Goal: Information Seeking & Learning: Learn about a topic

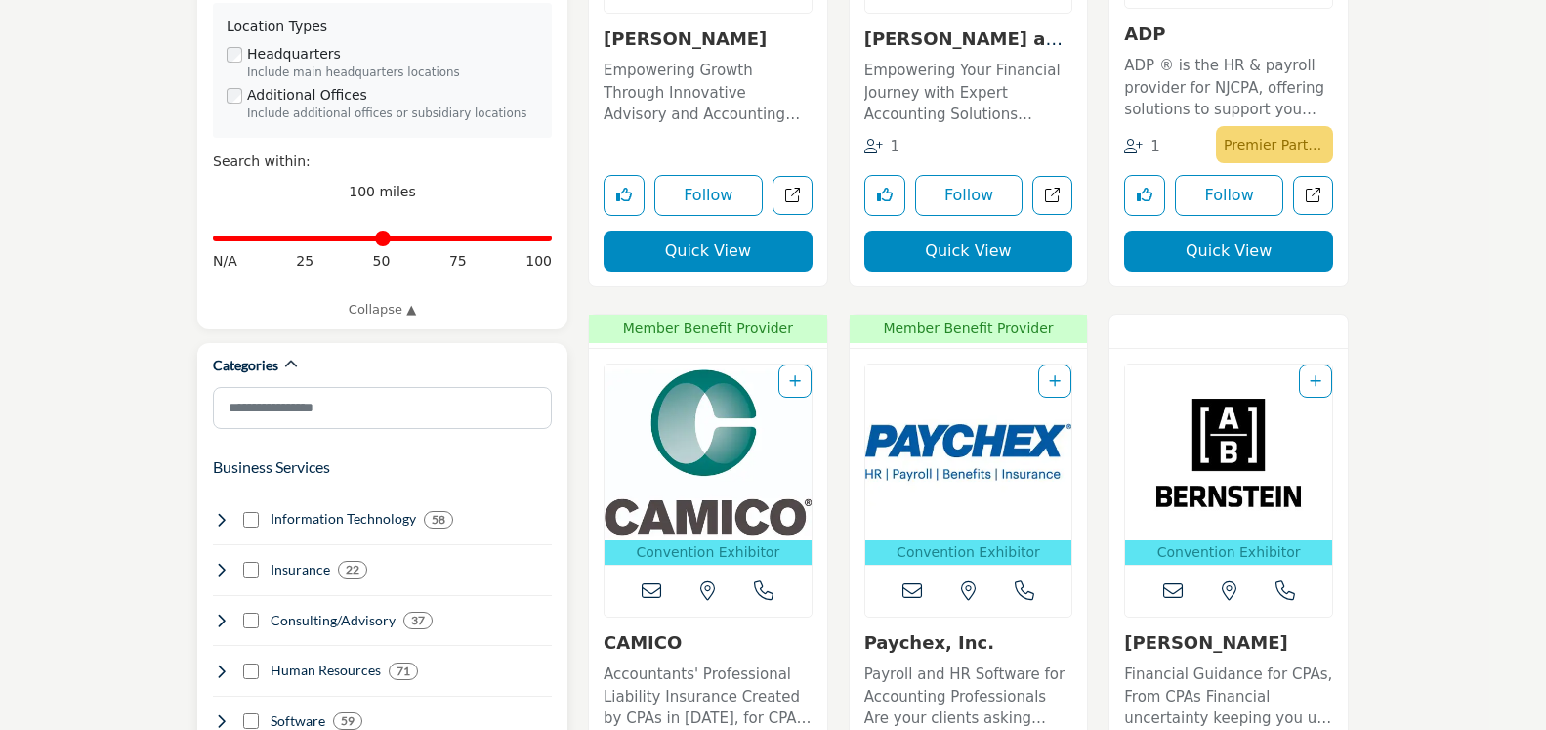
scroll to position [797, 0]
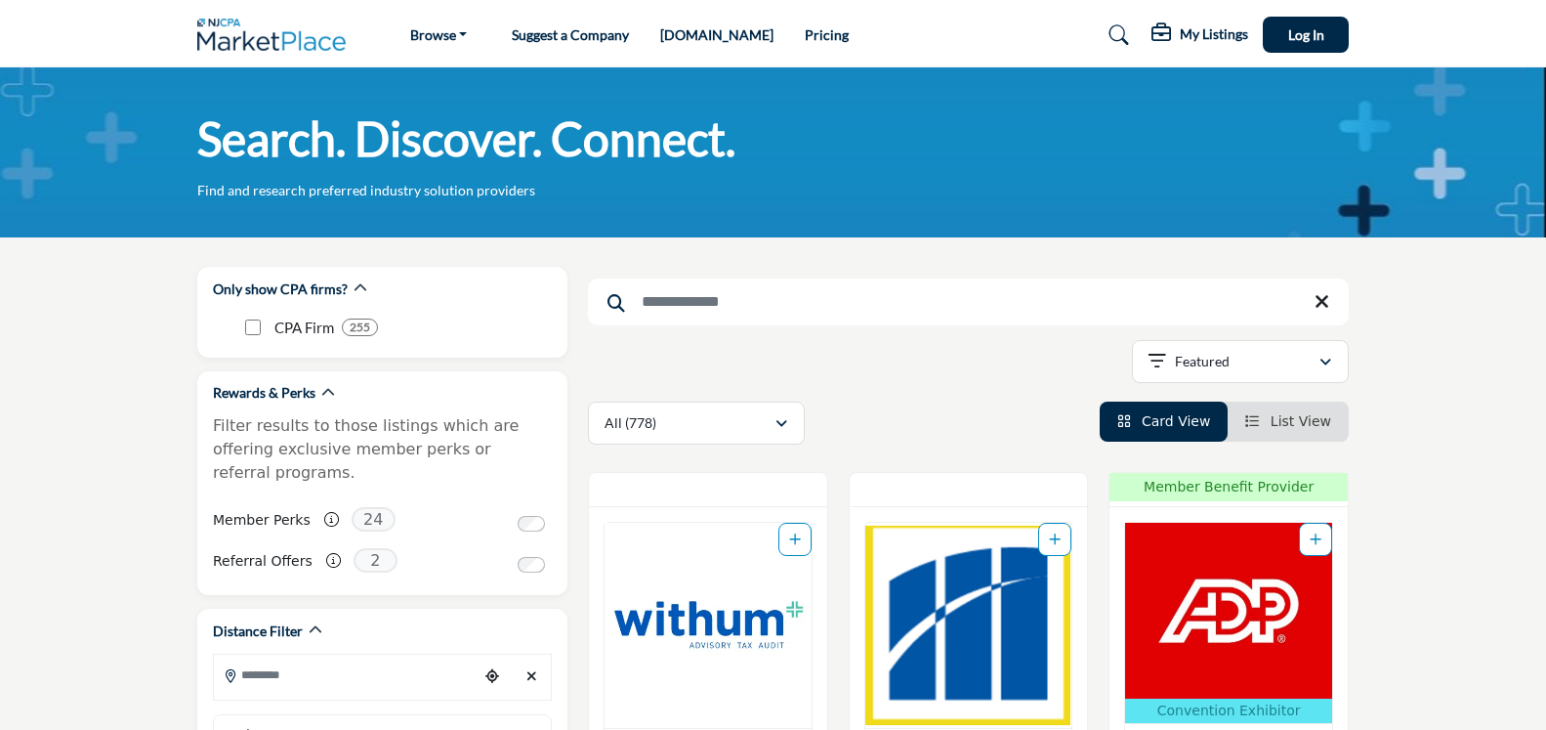
click at [712, 307] on input "Search Keyword" at bounding box center [968, 301] width 761 height 47
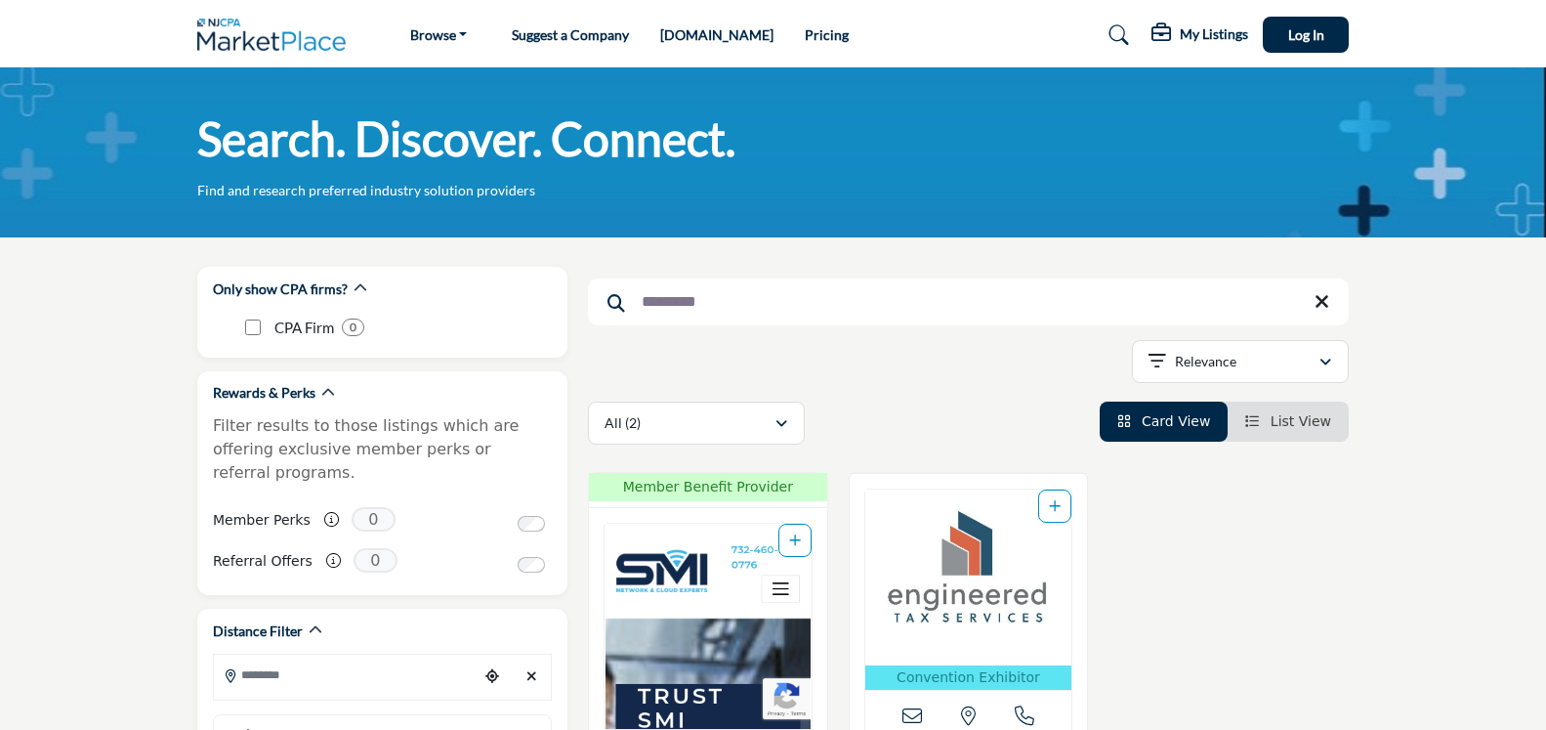
type input "*********"
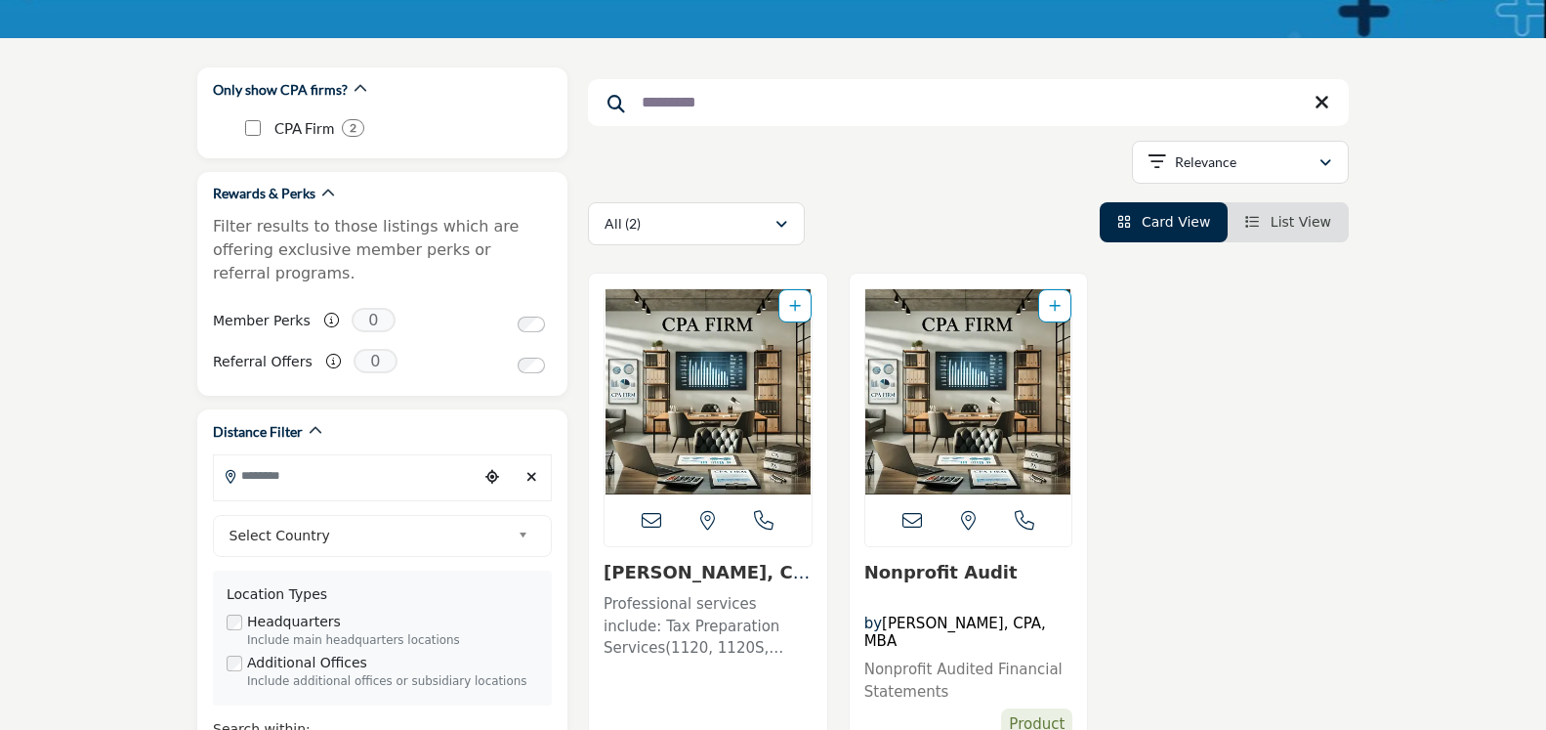
scroll to position [299, 0]
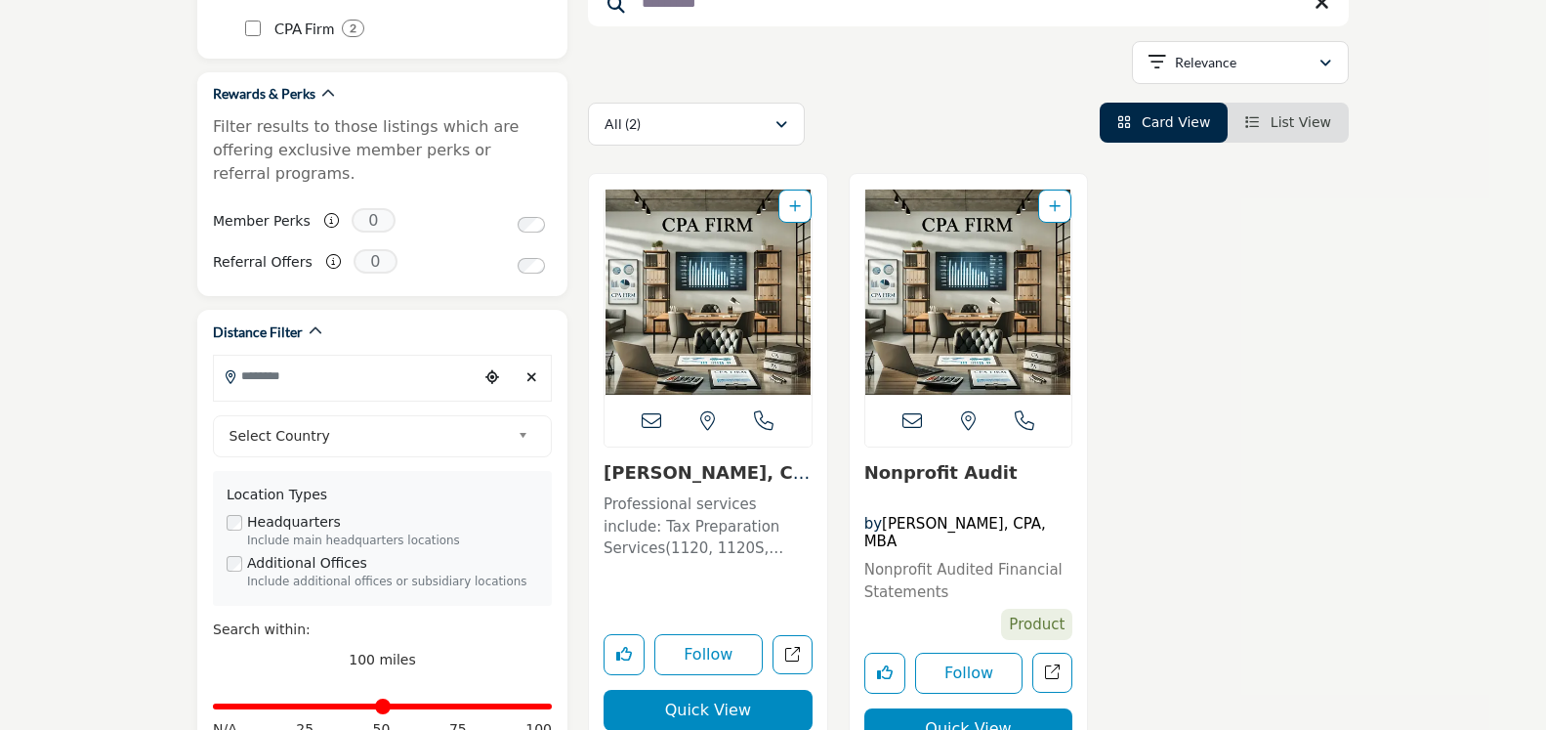
click at [937, 335] on img "Open for new info" at bounding box center [968, 291] width 207 height 205
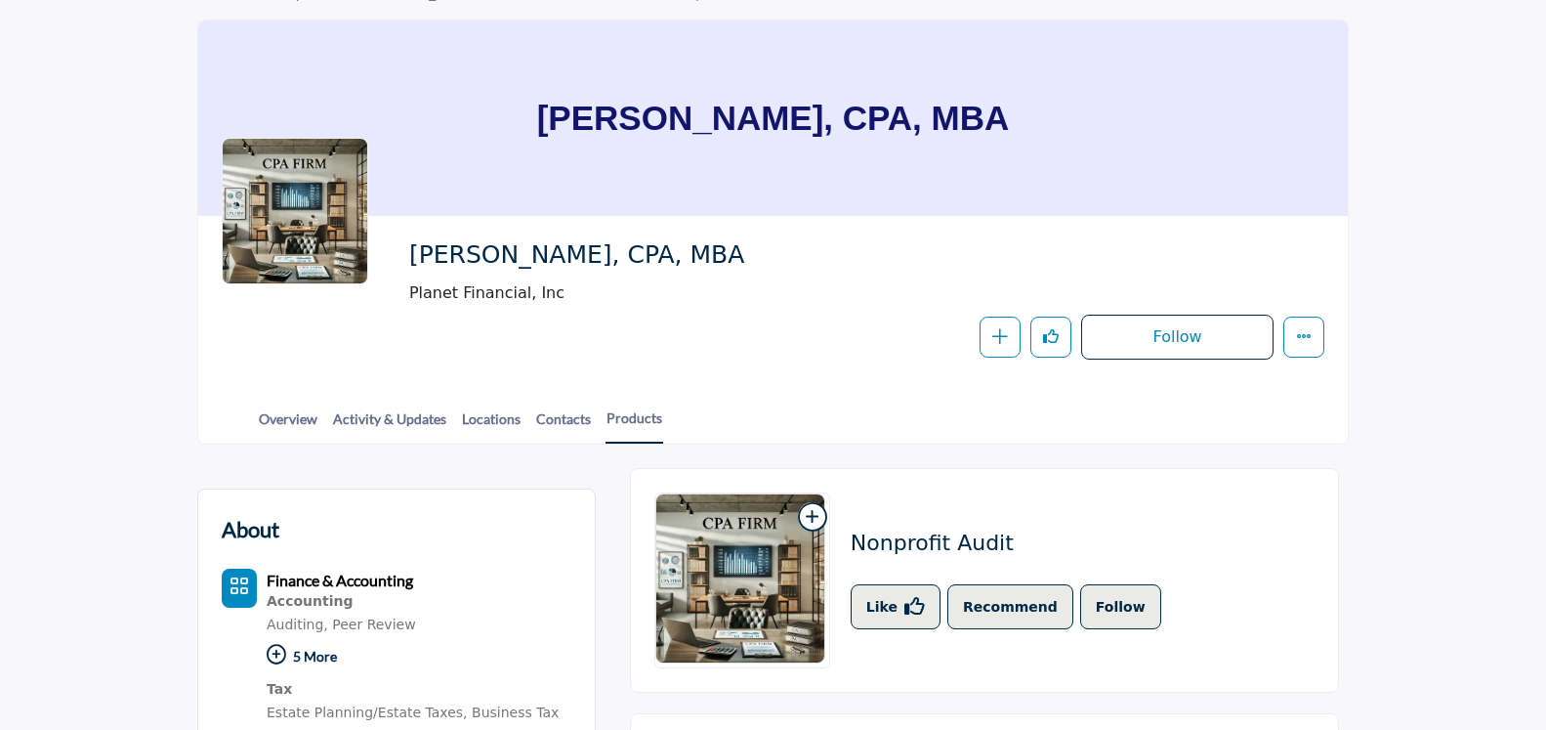
scroll to position [399, 0]
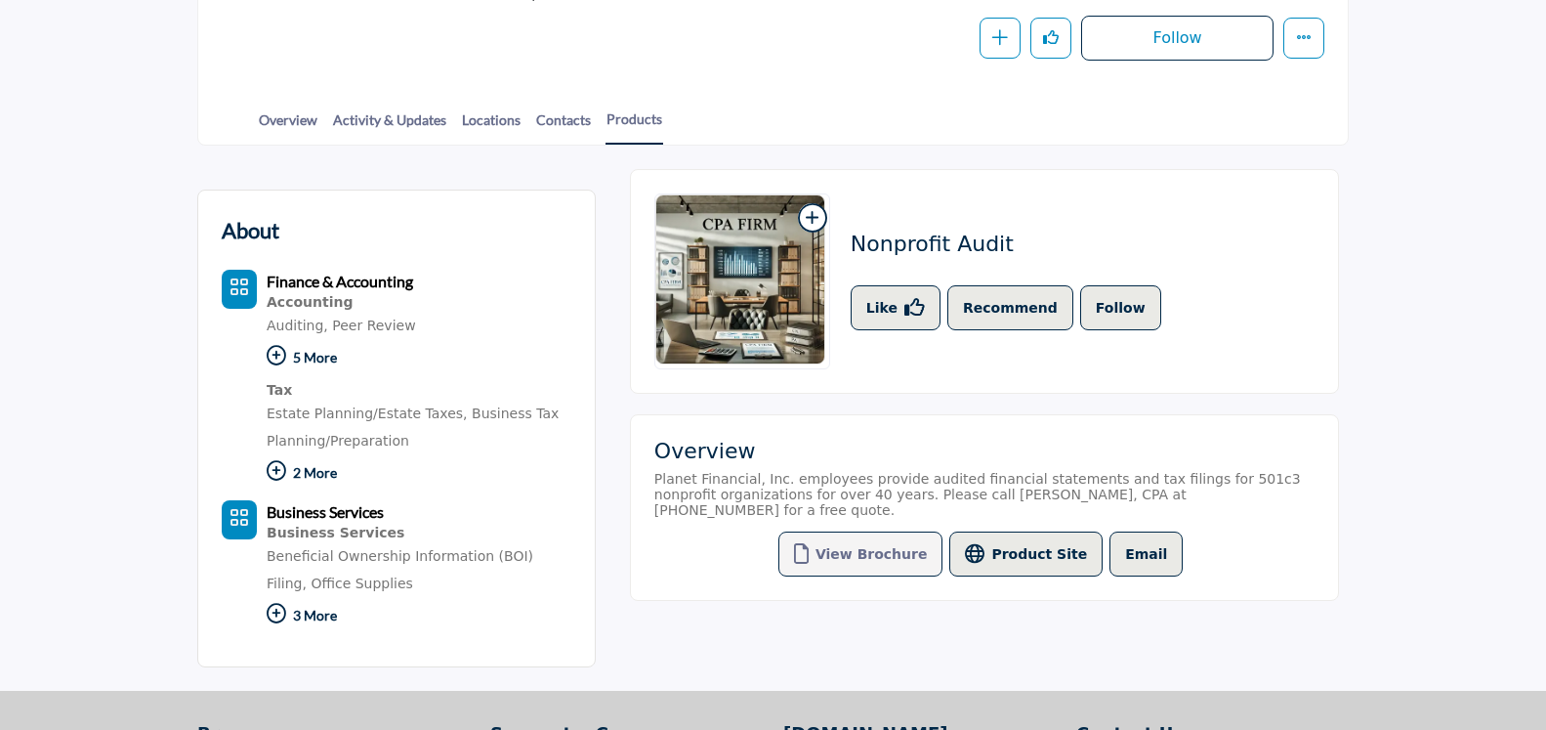
click at [874, 539] on button "View Brochure" at bounding box center [861, 553] width 165 height 45
